Goal: Task Accomplishment & Management: Use online tool/utility

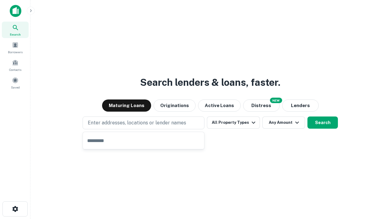
type input "**********"
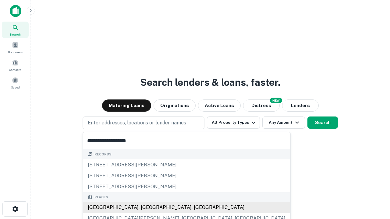
click at [146, 208] on div "[GEOGRAPHIC_DATA], [GEOGRAPHIC_DATA], [GEOGRAPHIC_DATA]" at bounding box center [186, 207] width 207 height 11
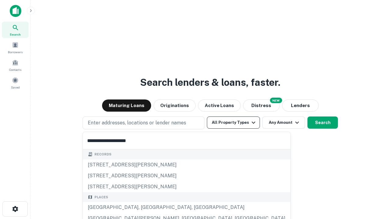
click at [233, 123] on button "All Property Types" at bounding box center [233, 123] width 53 height 12
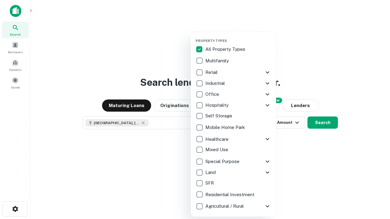
click at [238, 37] on button "button" at bounding box center [238, 37] width 85 height 0
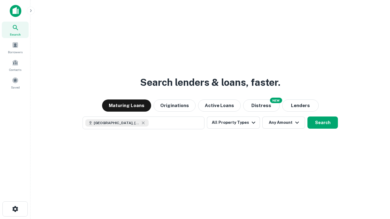
scroll to position [10, 0]
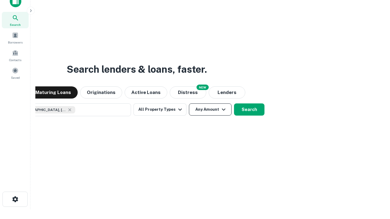
click at [189, 104] on button "Any Amount" at bounding box center [210, 110] width 43 height 12
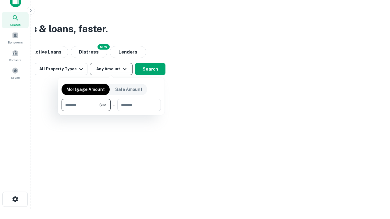
type input "*******"
click at [111, 111] on button "button" at bounding box center [111, 111] width 99 height 0
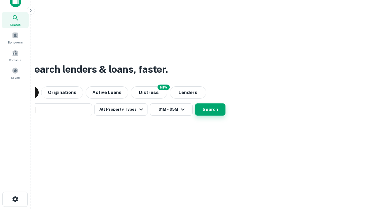
click at [195, 104] on button "Search" at bounding box center [210, 110] width 30 height 12
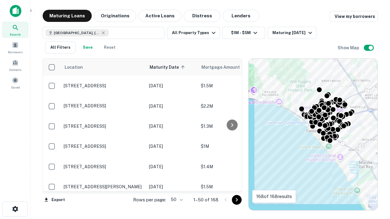
click at [176, 200] on body "Search Borrowers Contacts Saved Maturing Loans Originations Active Loans Distre…" at bounding box center [195, 109] width 390 height 219
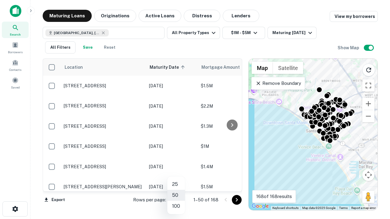
click at [176, 185] on li "25" at bounding box center [176, 184] width 18 height 11
